Goal: Information Seeking & Learning: Learn about a topic

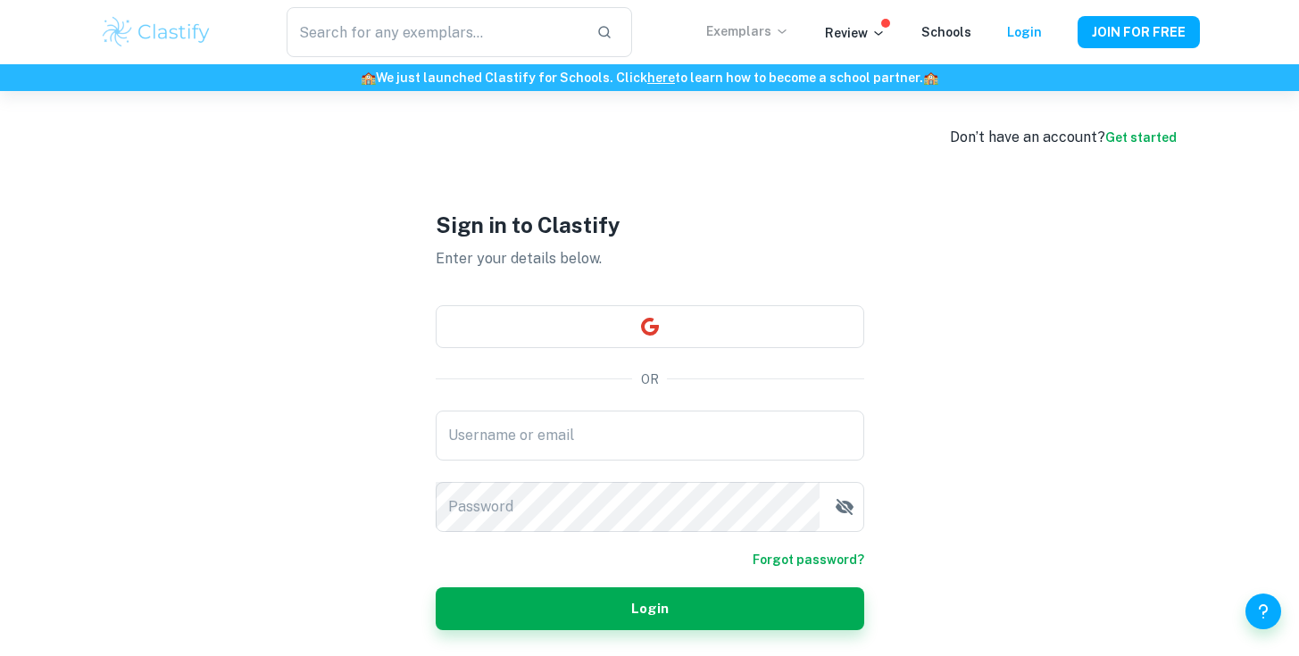
click at [764, 33] on p "Exemplars" at bounding box center [747, 31] width 83 height 20
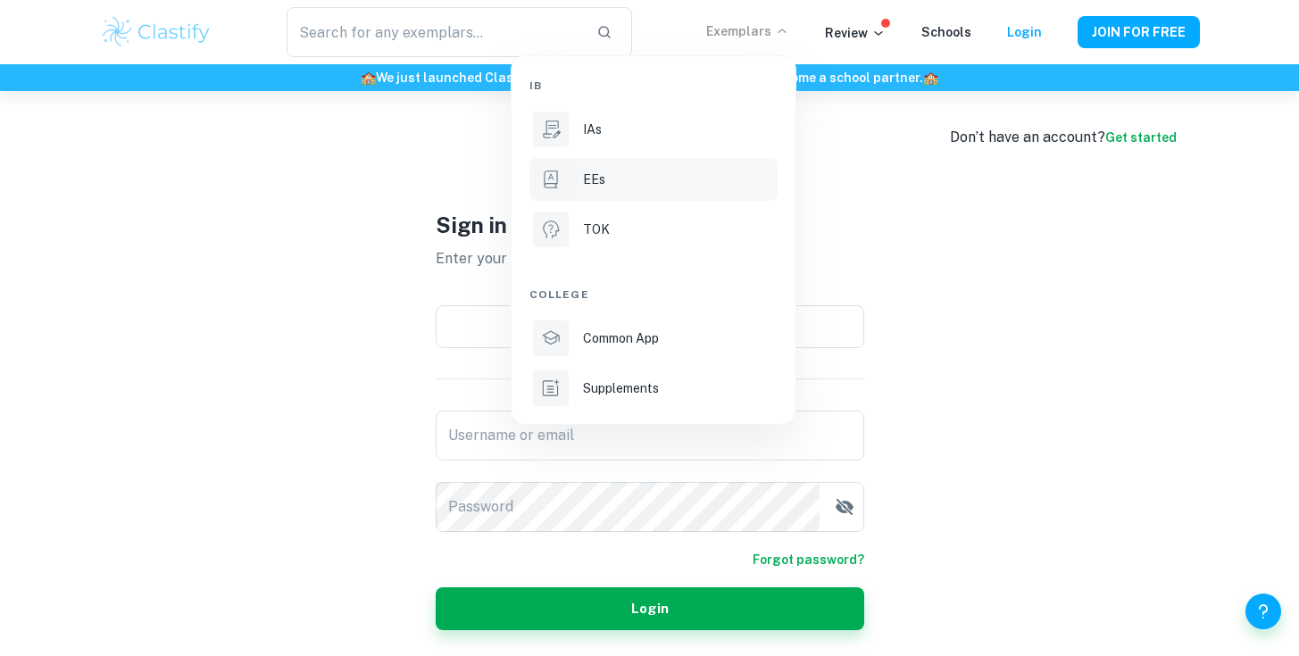
click at [598, 189] on li "EEs" at bounding box center [653, 179] width 248 height 43
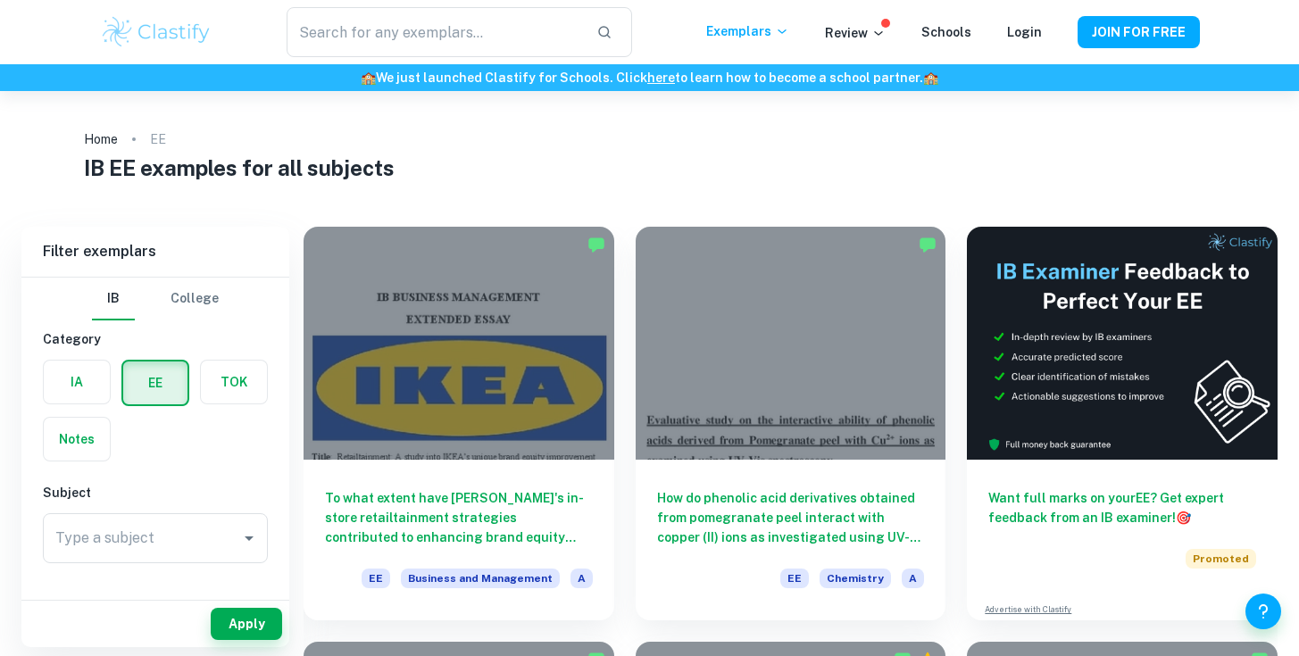
click at [124, 530] on div "Type a subject Type a subject" at bounding box center [155, 538] width 225 height 50
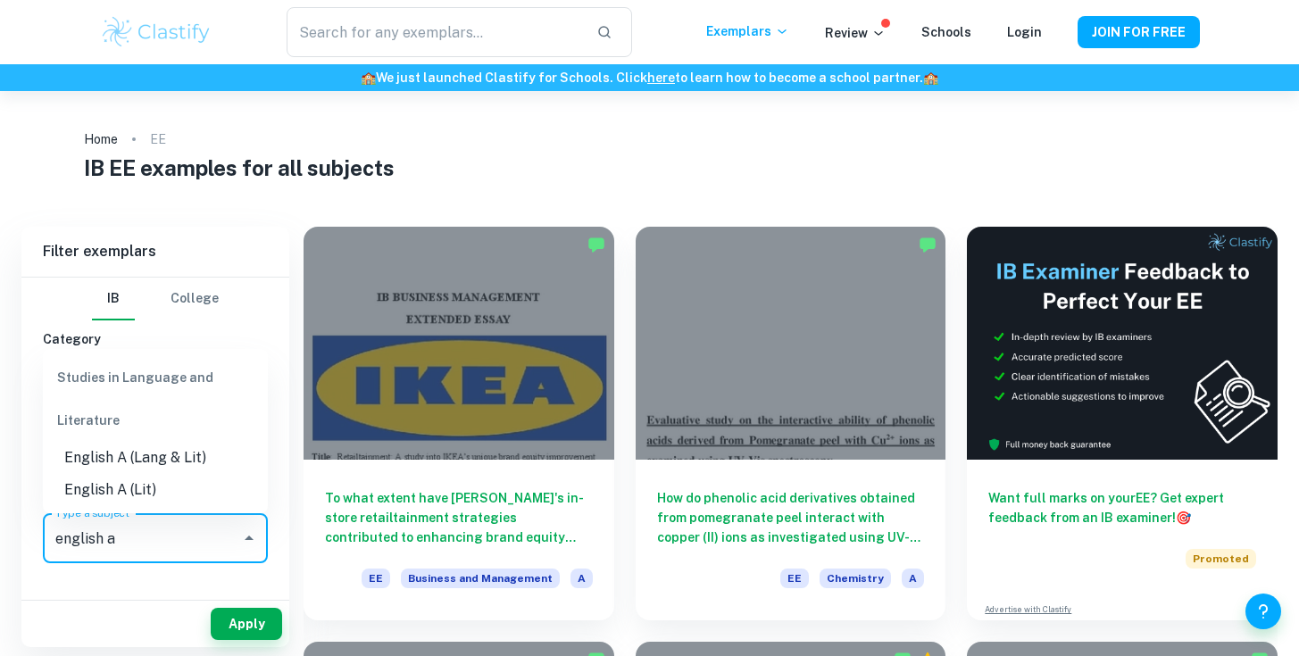
click at [167, 462] on li "English A (Lang & Lit)" at bounding box center [155, 458] width 225 height 32
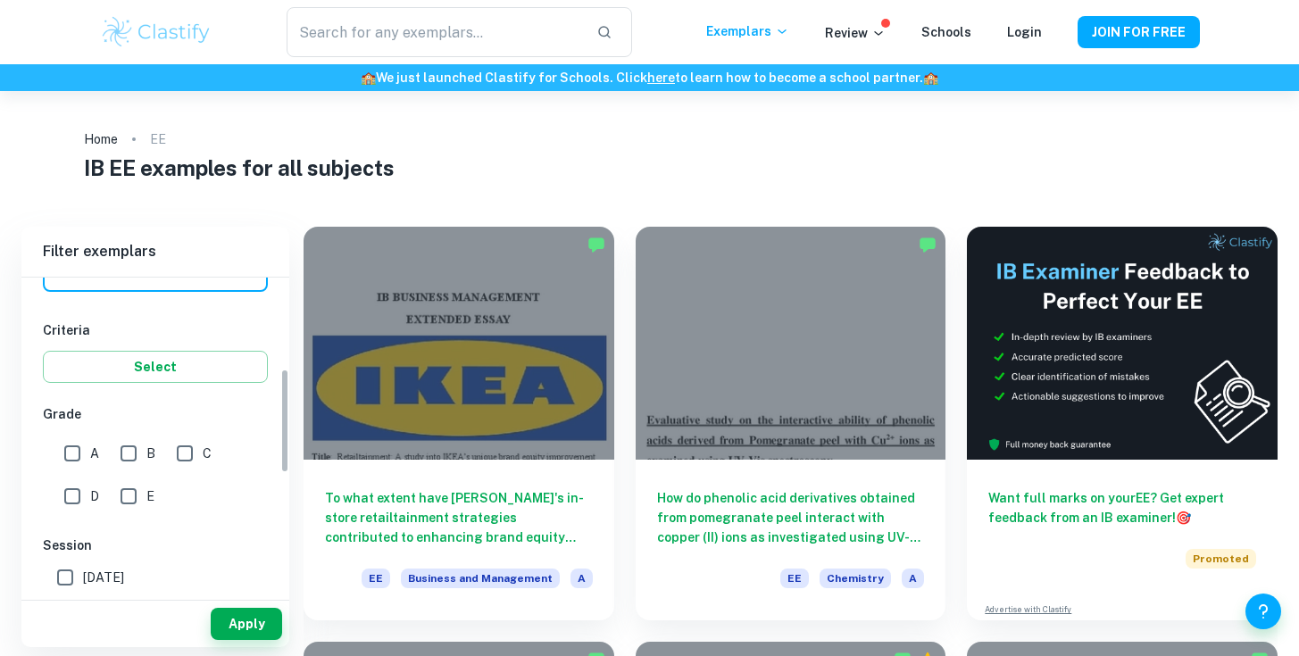
scroll to position [273, 0]
type input "English A (Lang & Lit)"
click at [80, 451] on input "A" at bounding box center [72, 452] width 36 height 36
checkbox input "true"
click at [128, 447] on input "B" at bounding box center [129, 452] width 36 height 36
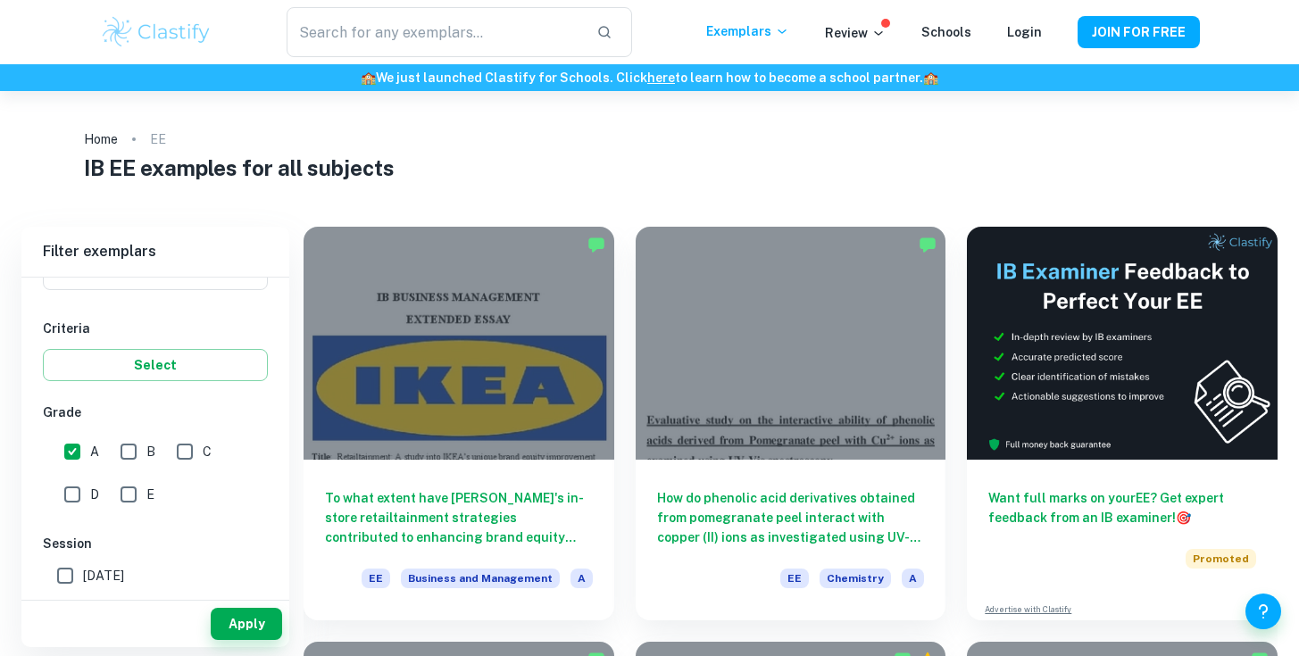
checkbox input "true"
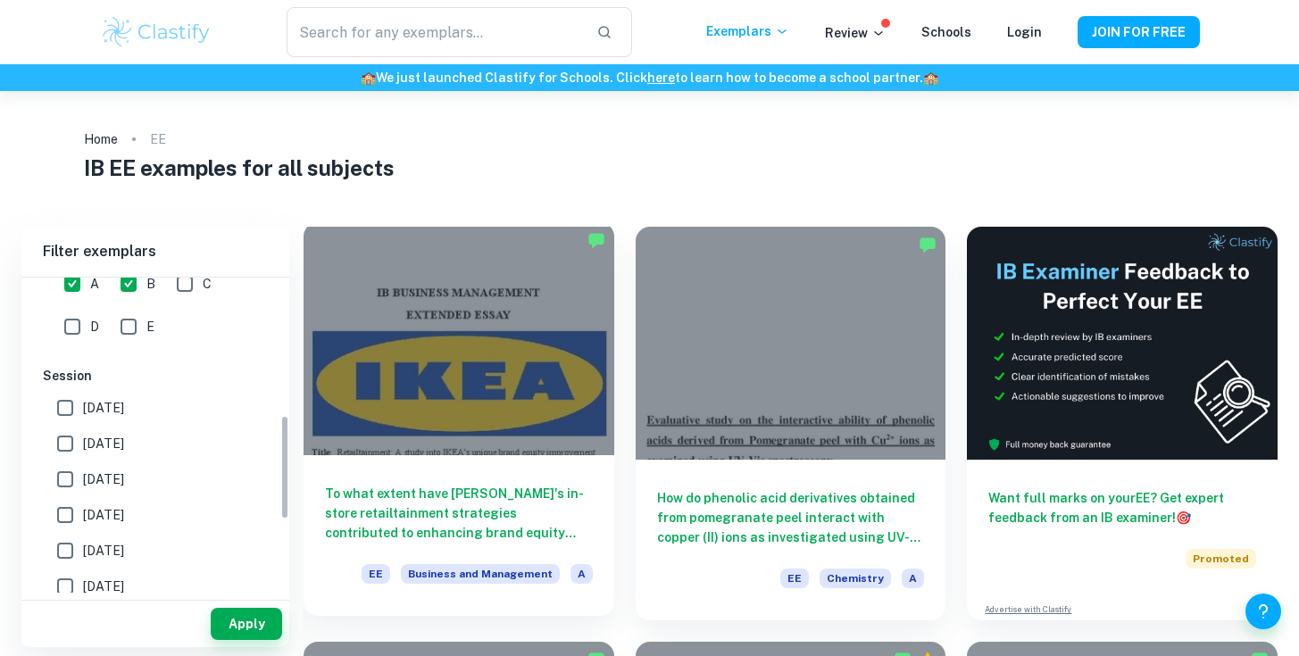
scroll to position [455, 0]
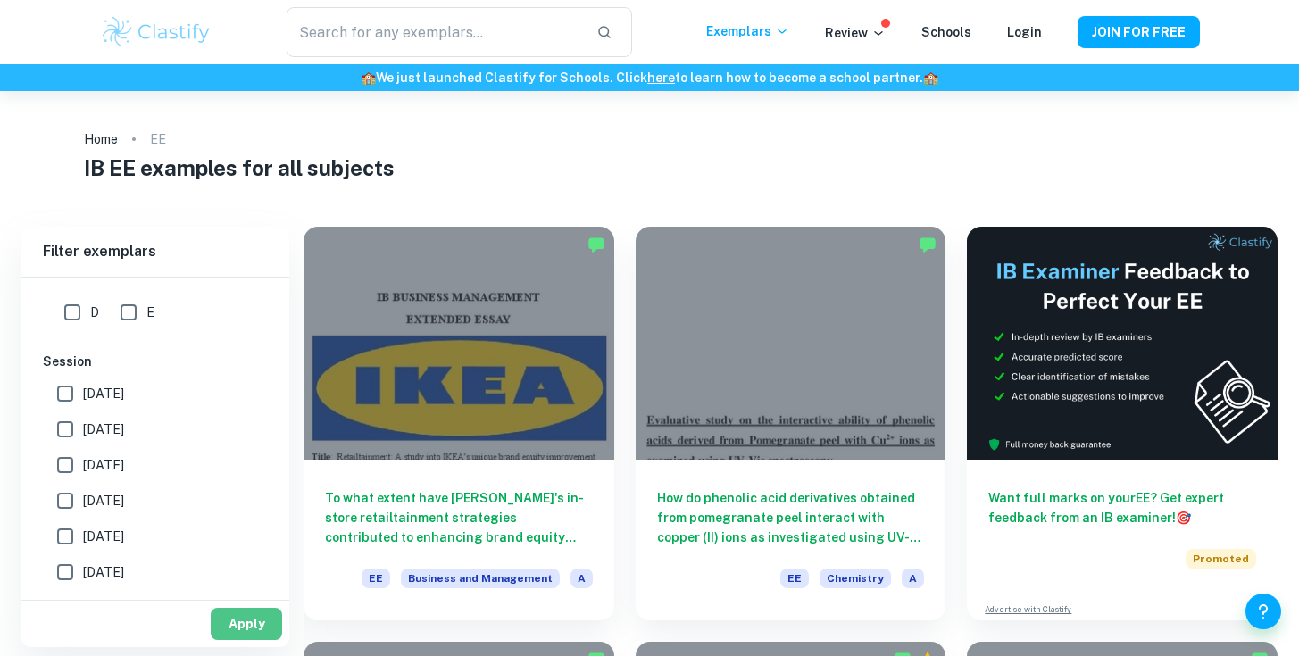
click at [246, 618] on button "Apply" at bounding box center [246, 624] width 71 height 32
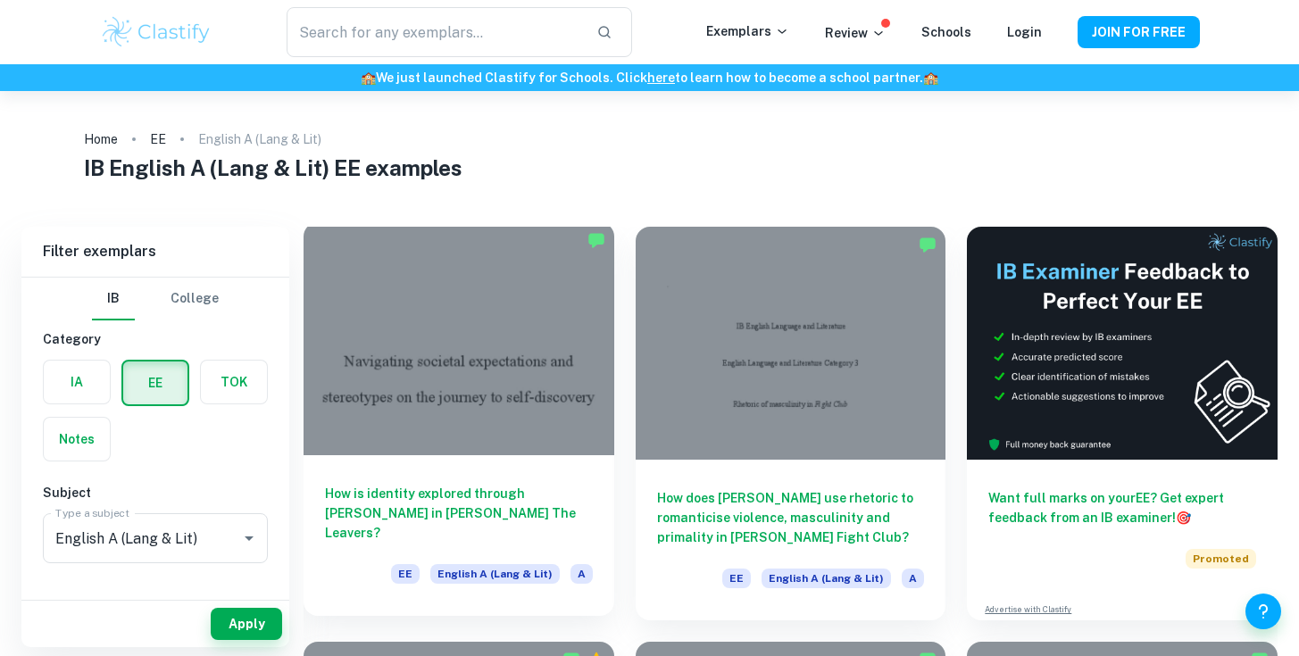
click at [447, 346] on div at bounding box center [459, 338] width 311 height 233
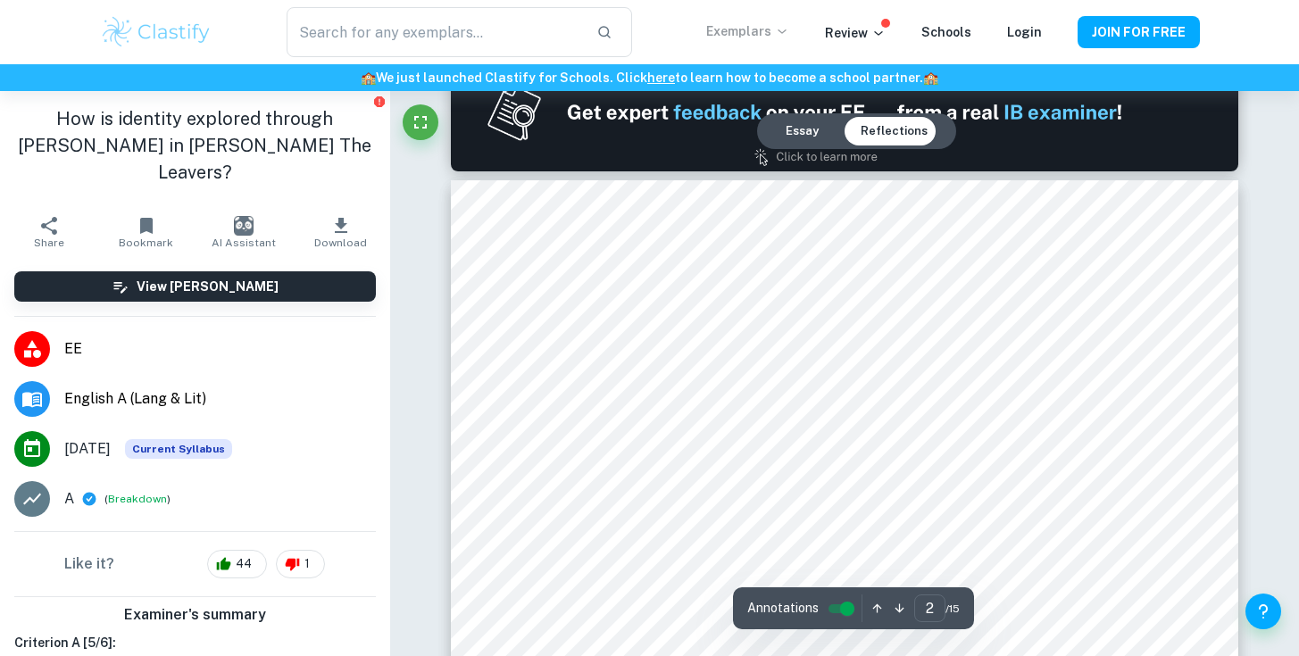
scroll to position [1181, 0]
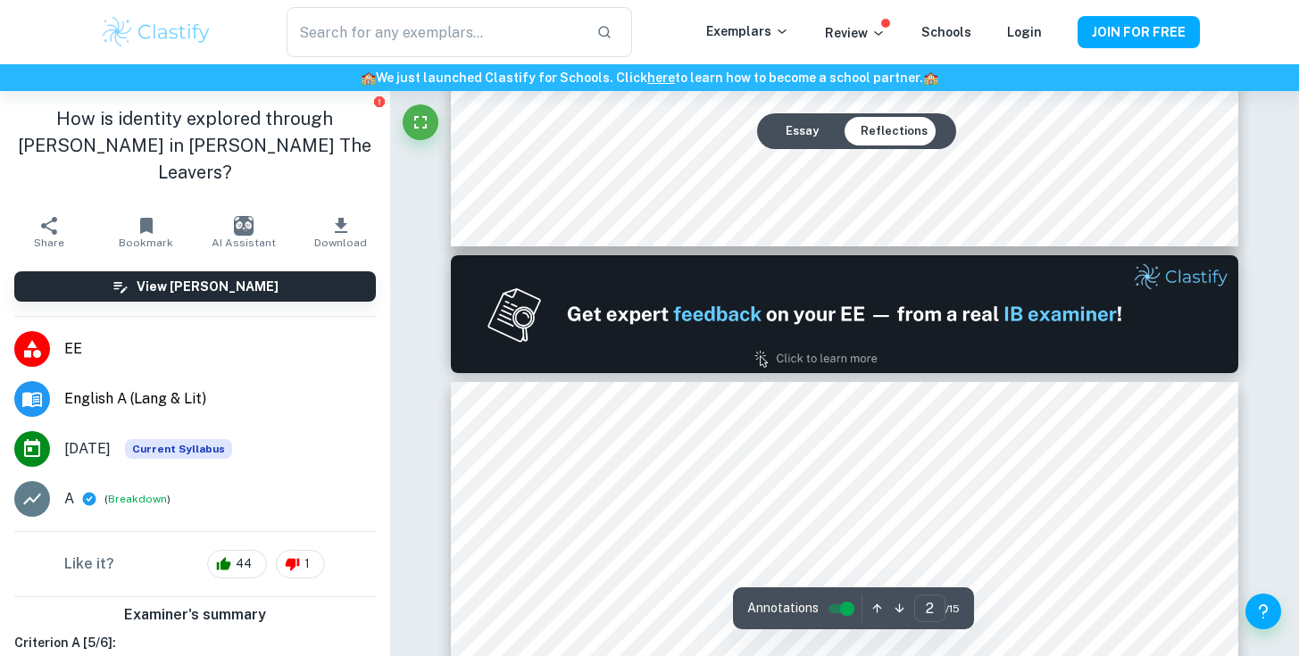
type input "1"
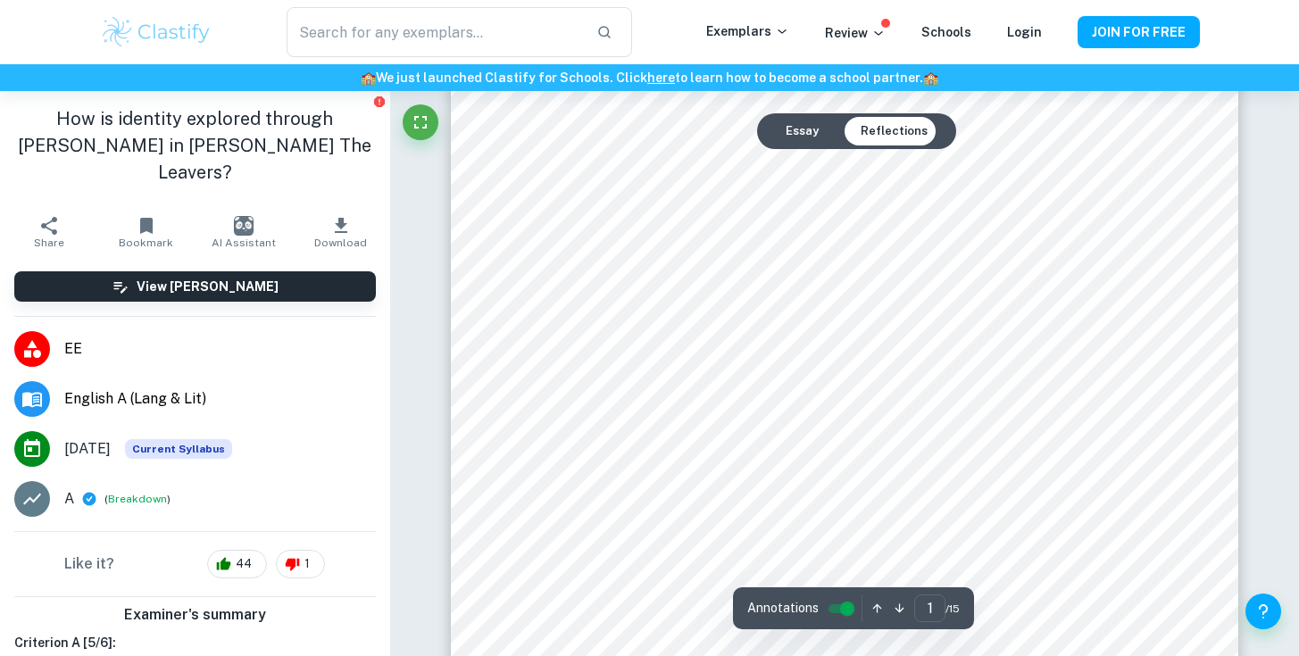
scroll to position [0, 0]
